Goal: Find specific page/section

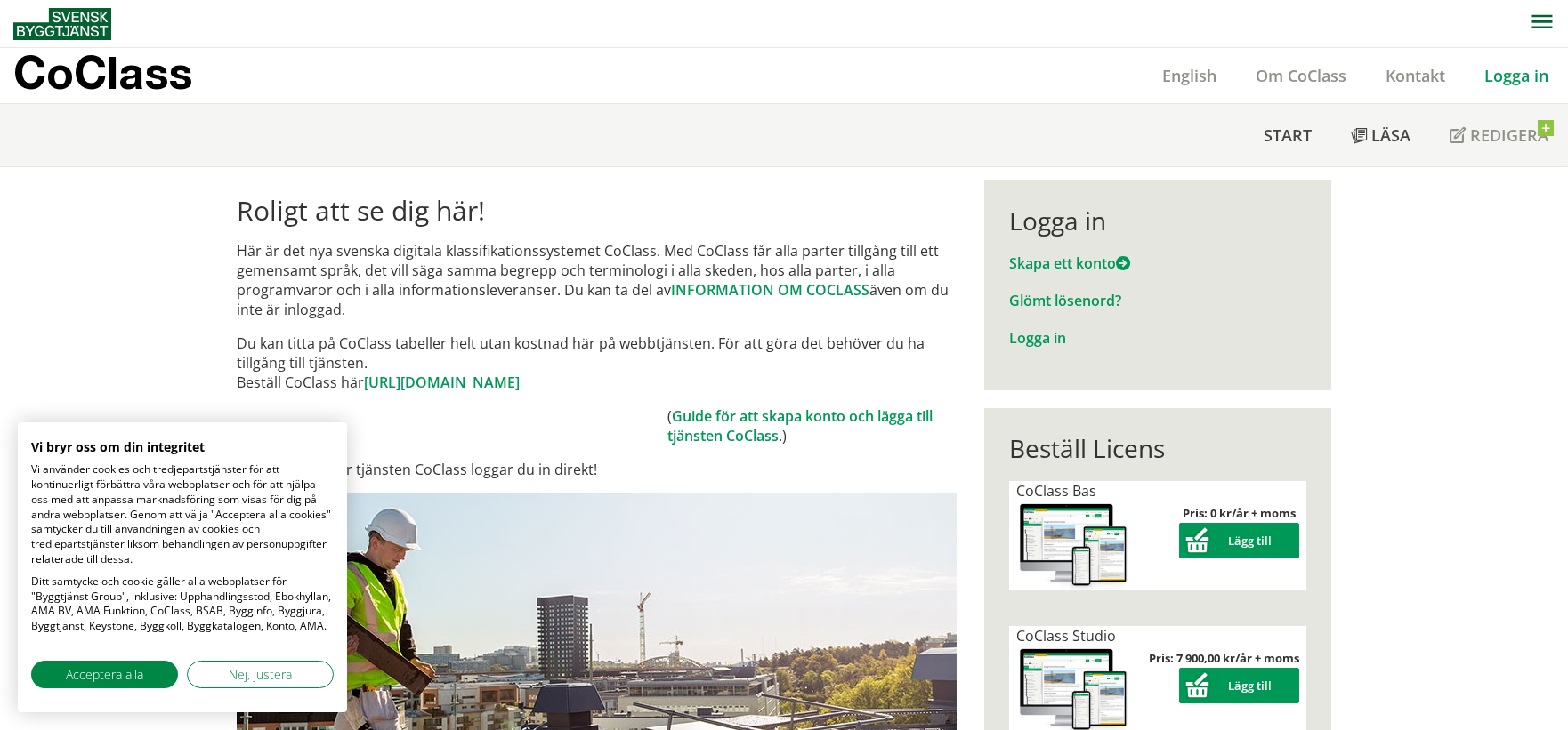
click at [1494, 80] on link "Logga in" at bounding box center [1516, 75] width 103 height 22
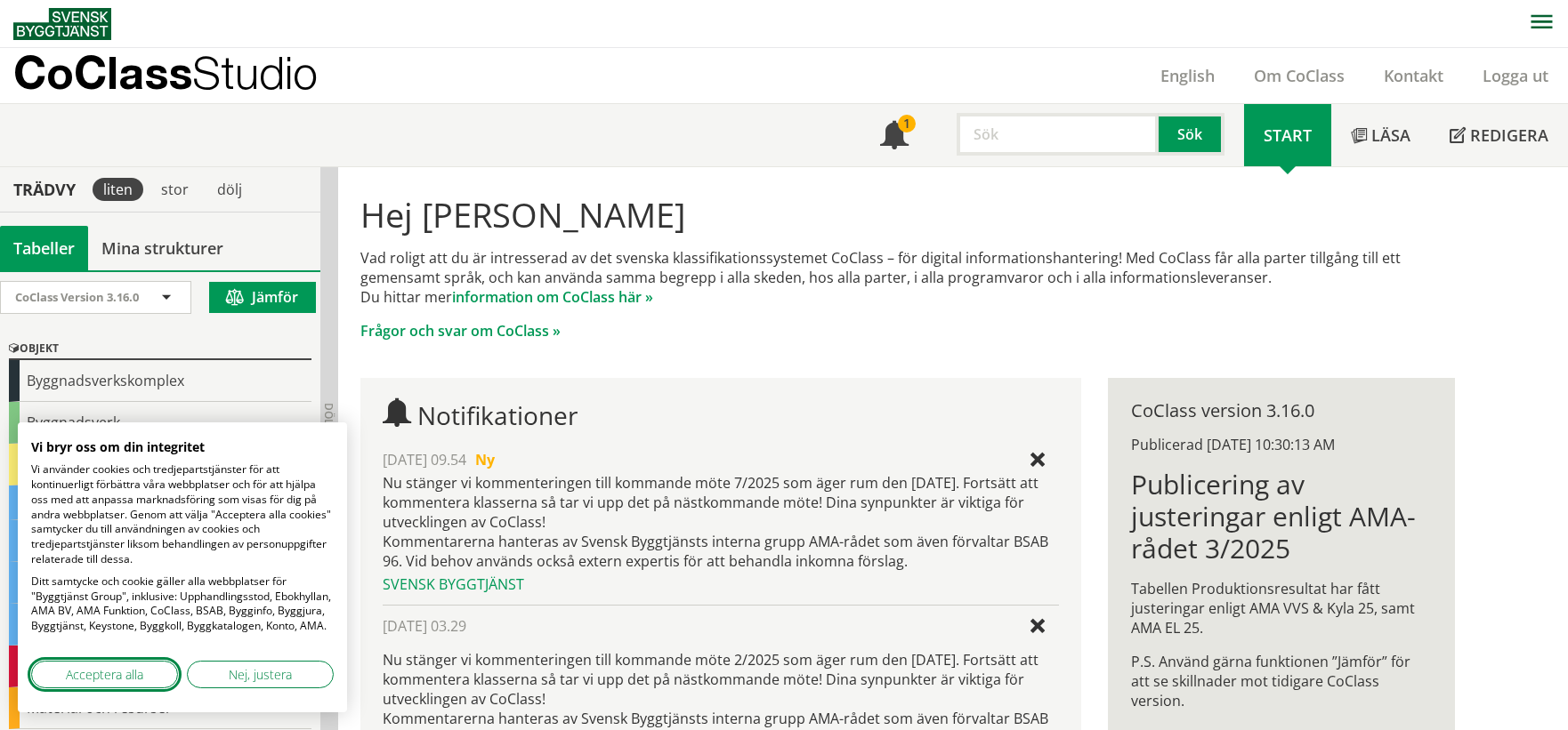
click at [155, 677] on button "Acceptera alla" at bounding box center [105, 674] width 147 height 28
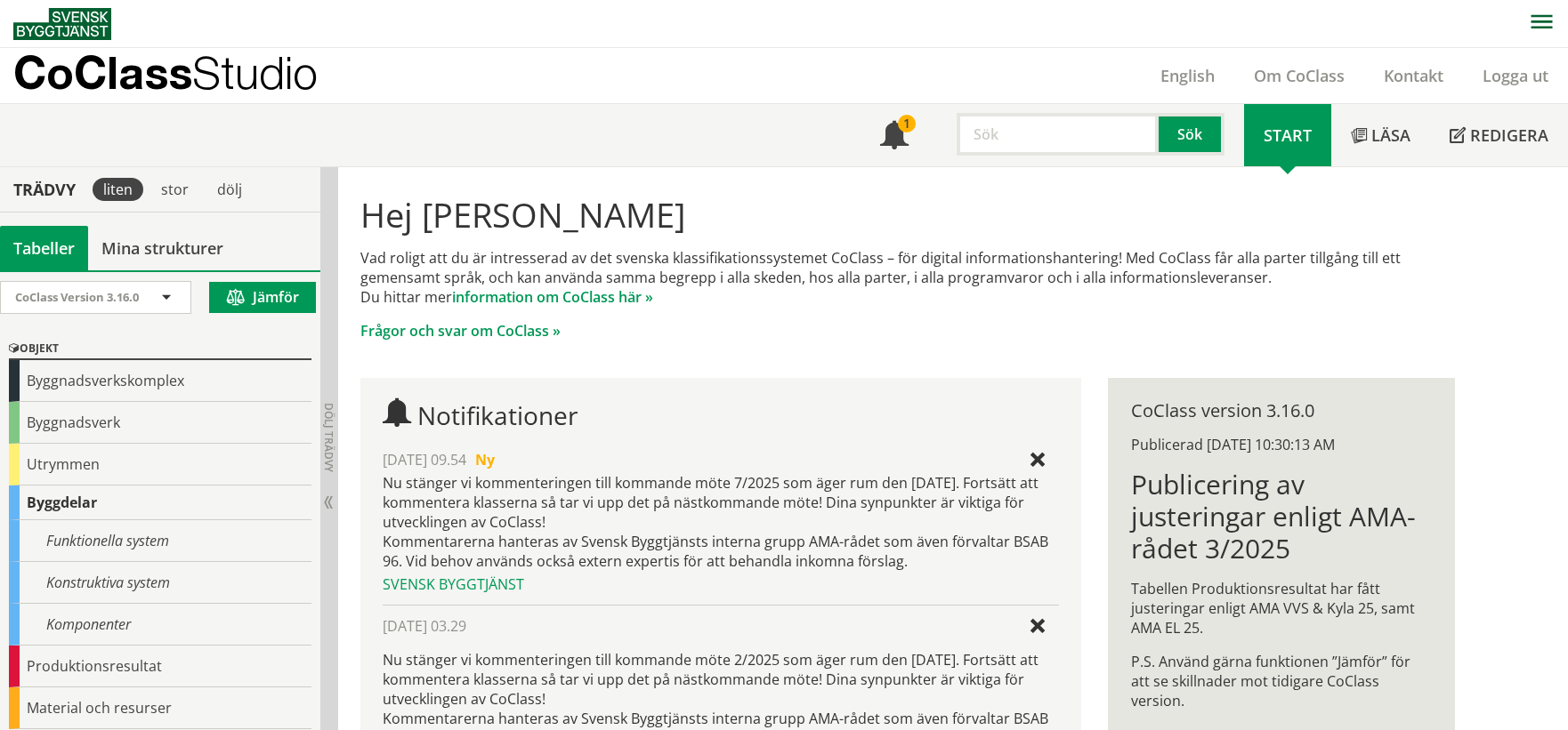
click at [186, 613] on div "Komponenter" at bounding box center [160, 624] width 302 height 42
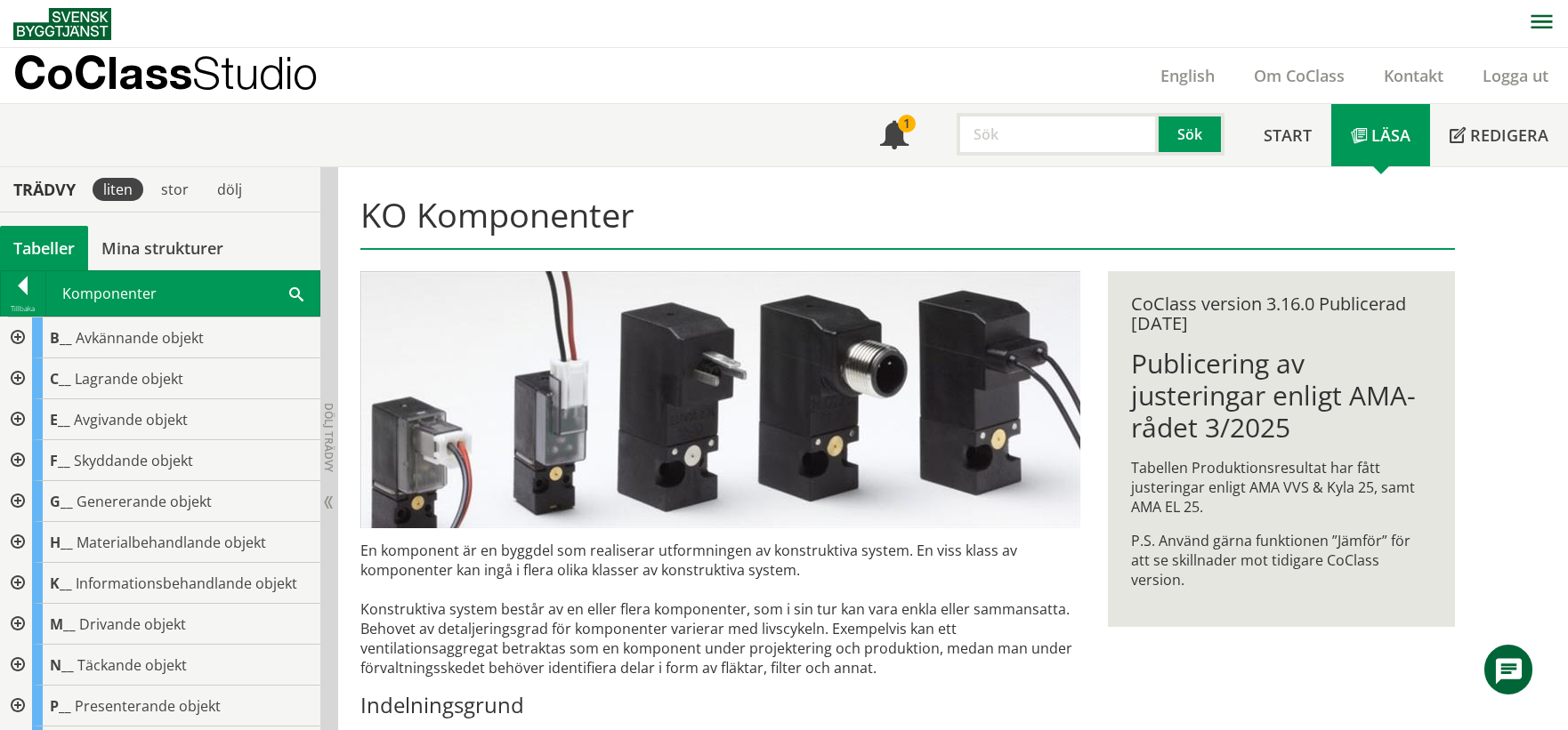
click at [20, 378] on div at bounding box center [16, 379] width 32 height 41
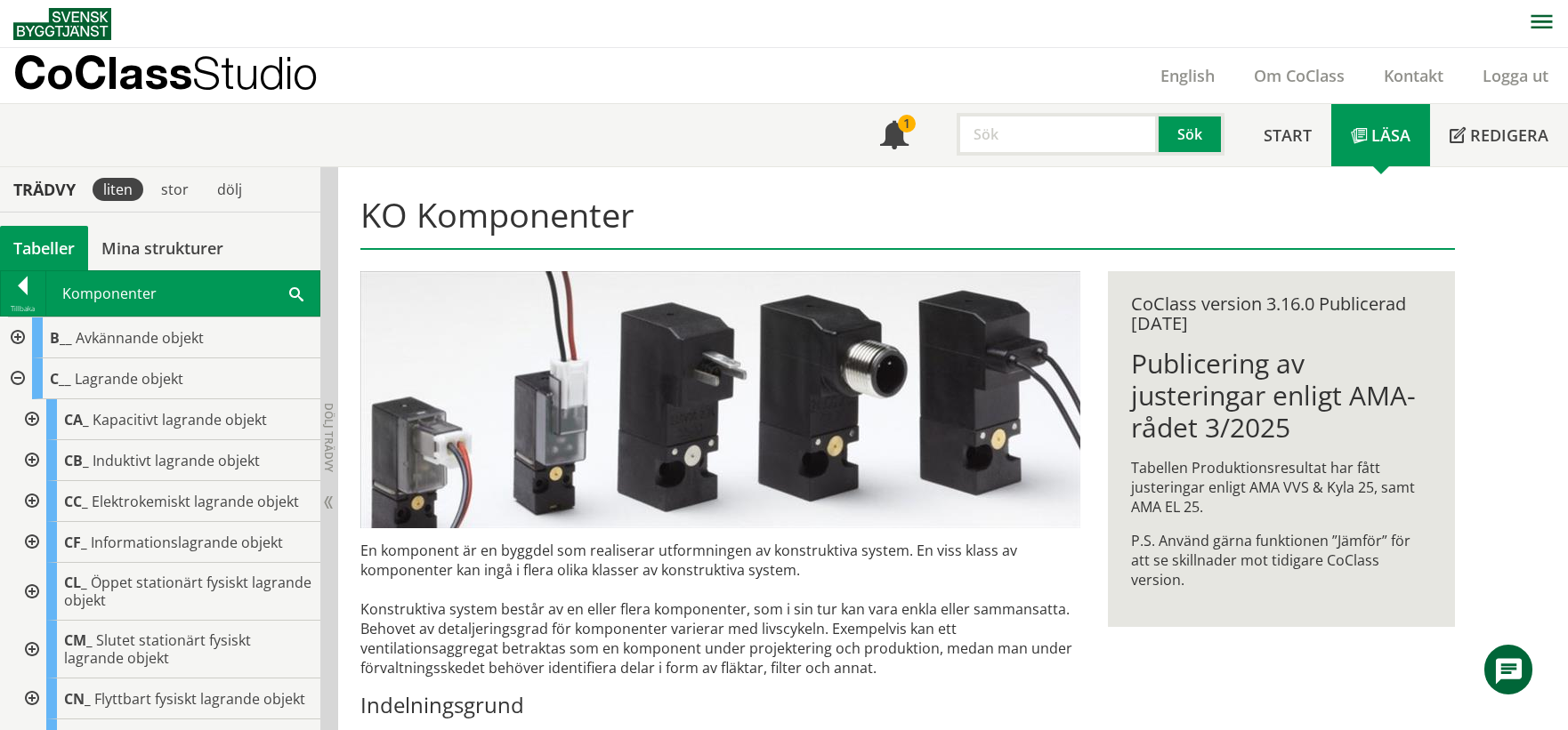
click at [31, 418] on div at bounding box center [30, 420] width 32 height 41
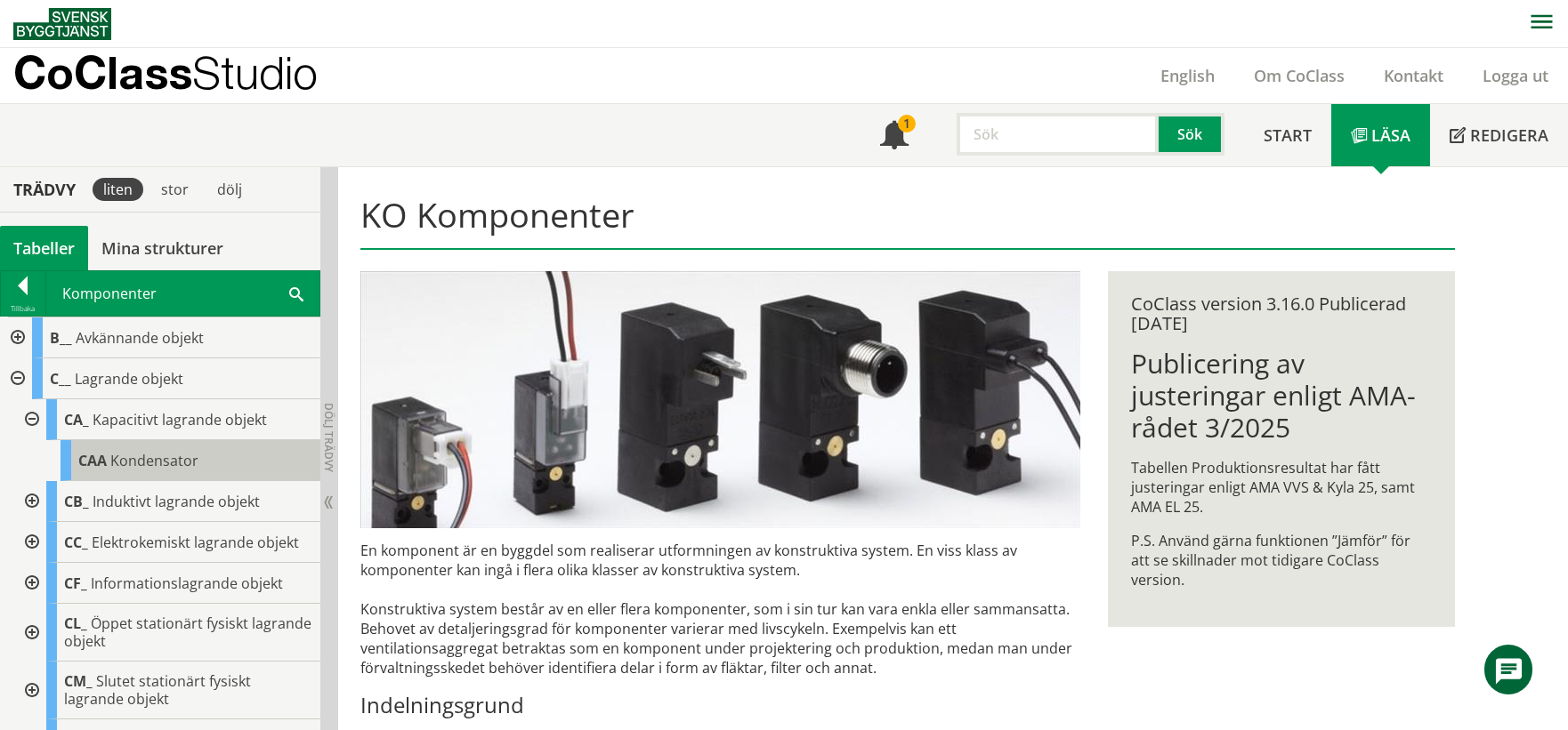
click at [100, 453] on body "AMA AMA Beskrivningsverktyg AMA Funktion BSAB Bygginfo Byggjura Byggkatalogen […" at bounding box center [784, 365] width 1568 height 730
click at [177, 456] on span "Kondensator" at bounding box center [154, 461] width 88 height 20
